Goal: Task Accomplishment & Management: Complete application form

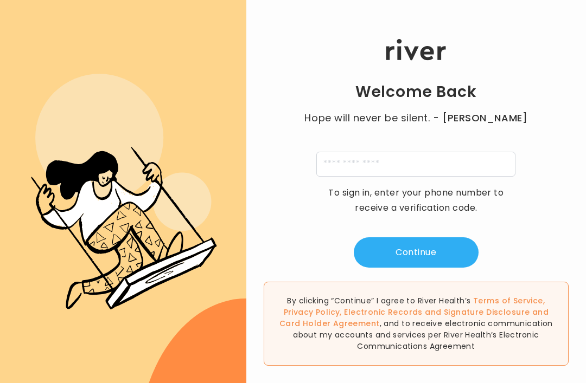
click at [435, 264] on button "Continue" at bounding box center [416, 253] width 125 height 30
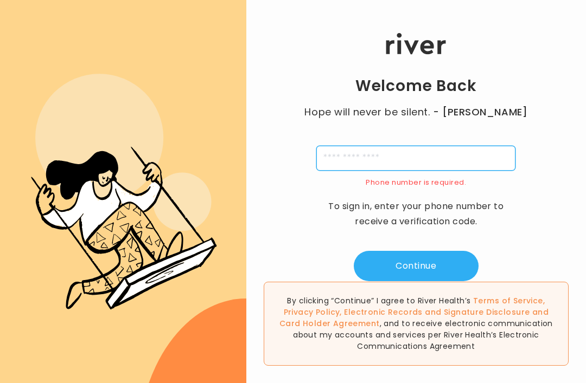
click at [356, 156] on input "tel" at bounding box center [415, 158] width 199 height 25
type input "*"
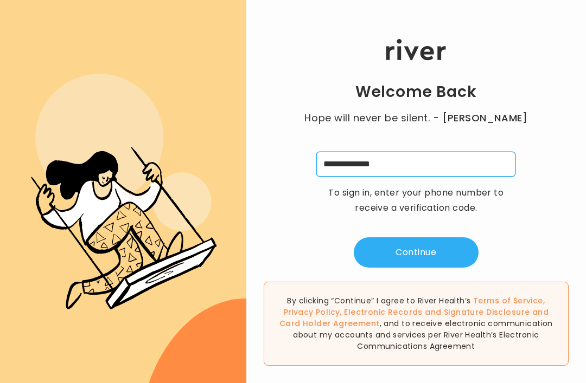
type input "**********"
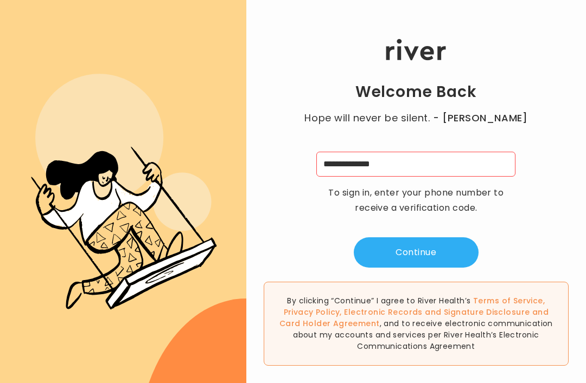
click at [426, 259] on button "Continue" at bounding box center [416, 253] width 125 height 30
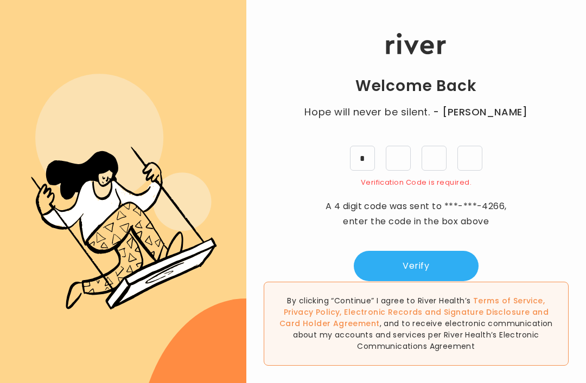
type input "*"
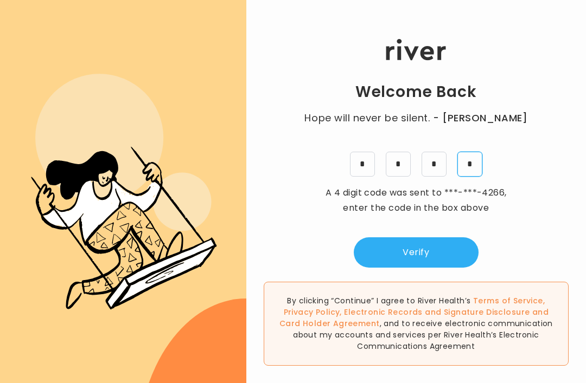
type input "*"
click at [413, 267] on button "Verify" at bounding box center [416, 253] width 125 height 30
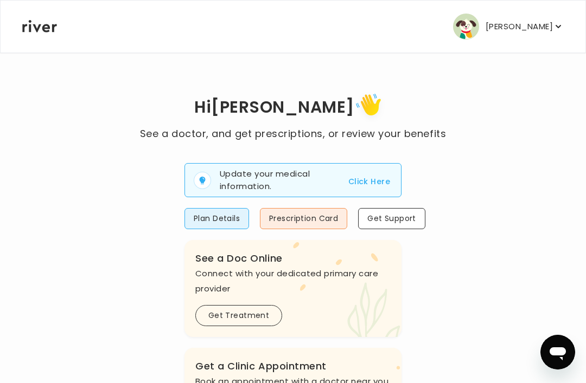
click at [531, 28] on p "[PERSON_NAME]" at bounding box center [518, 26] width 67 height 15
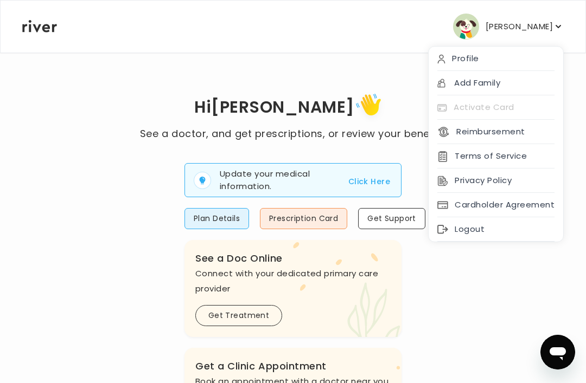
click at [474, 110] on div "Activate Card" at bounding box center [495, 107] width 134 height 24
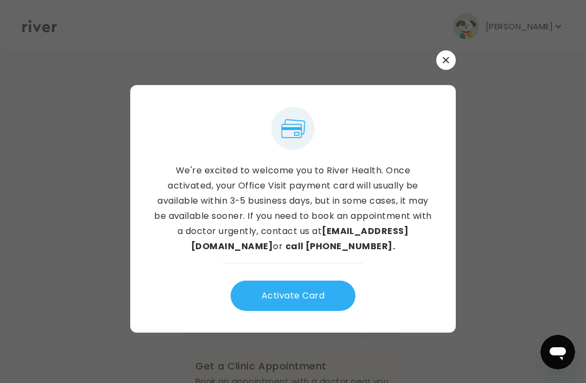
click at [310, 311] on button "Activate Card" at bounding box center [292, 296] width 125 height 30
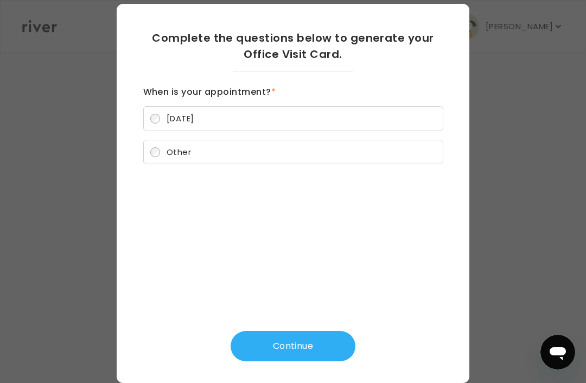
scroll to position [35, 0]
click at [285, 332] on button "Continue" at bounding box center [292, 346] width 125 height 30
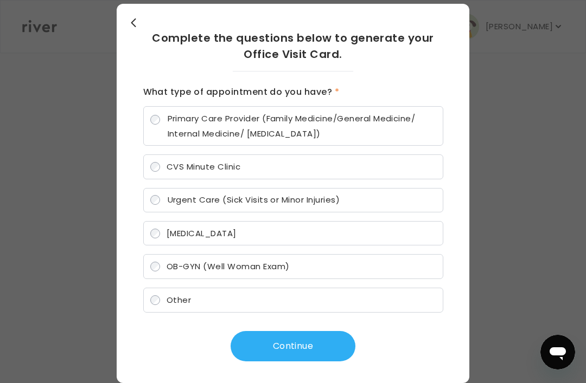
click at [196, 177] on label "CVS Minute Clinic" at bounding box center [293, 167] width 300 height 25
click at [210, 172] on label "CVS Minute Clinic" at bounding box center [293, 167] width 300 height 25
click at [301, 343] on button "Continue" at bounding box center [292, 346] width 125 height 30
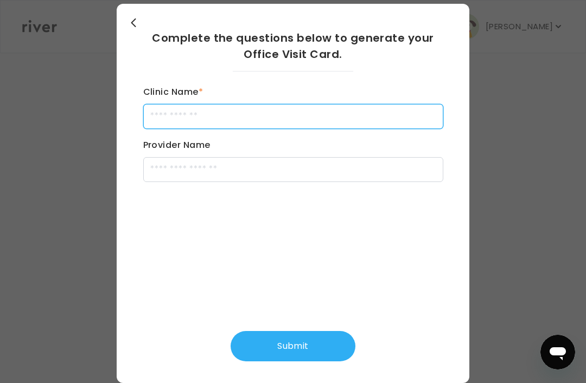
click at [188, 112] on input "Clinic Name *" at bounding box center [293, 116] width 300 height 25
type input "**********"
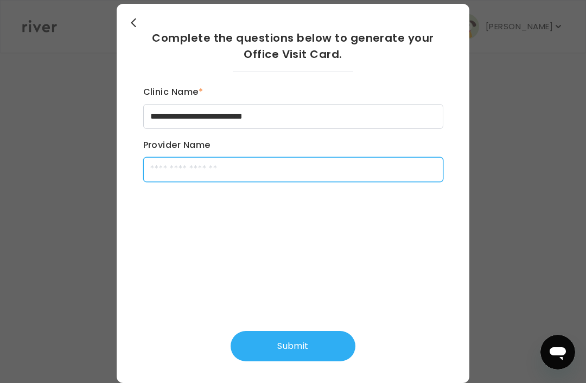
click at [184, 166] on input "Provider Name" at bounding box center [293, 169] width 300 height 25
type input "********"
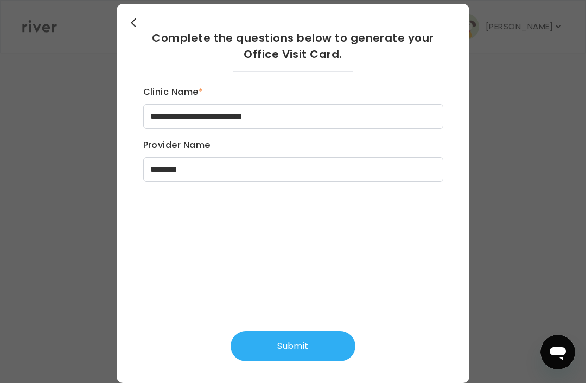
click at [299, 337] on button "Submit" at bounding box center [292, 346] width 125 height 30
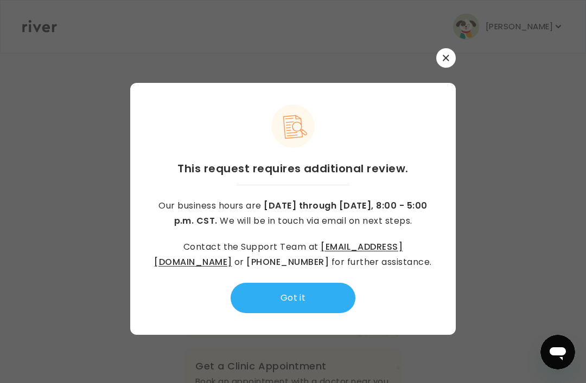
click at [277, 283] on button "Got it" at bounding box center [292, 298] width 125 height 30
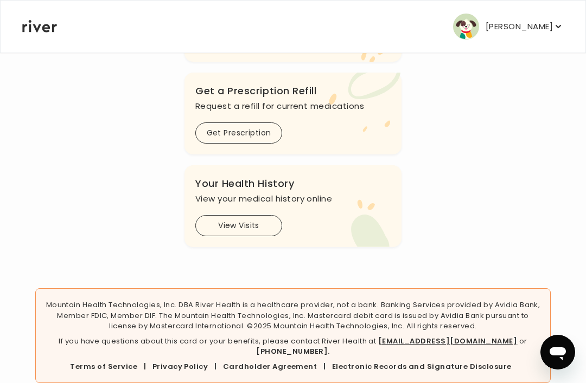
scroll to position [463, 0]
